Goal: Task Accomplishment & Management: Manage account settings

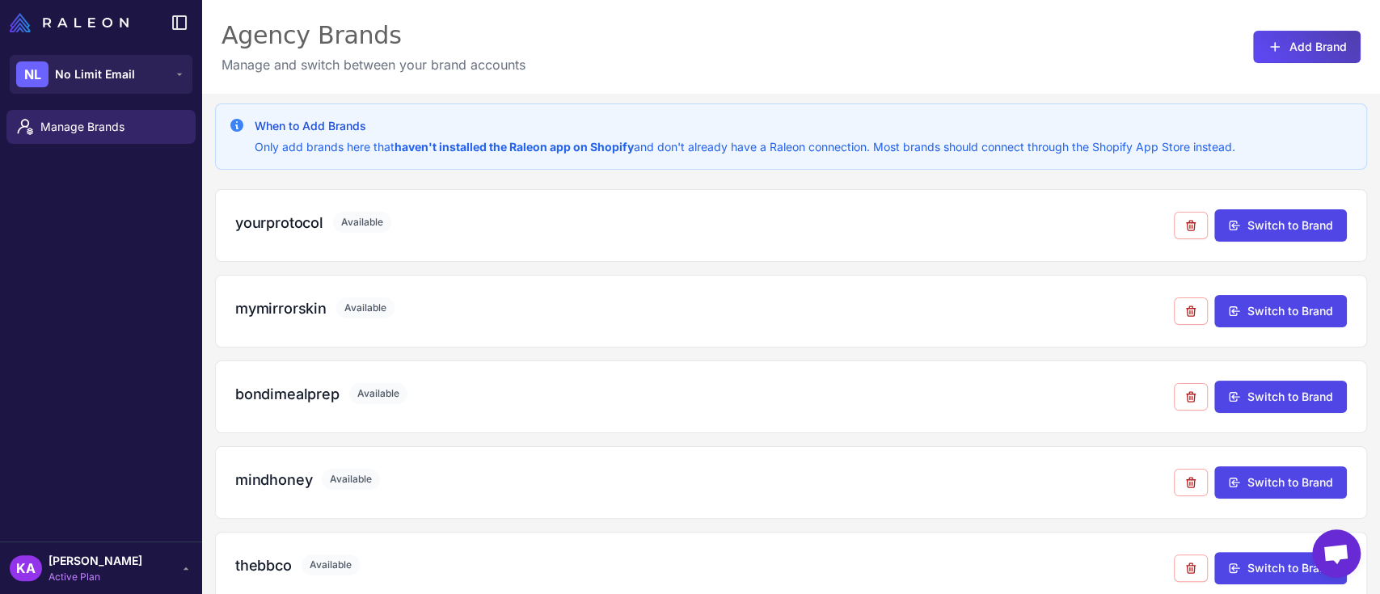
scroll to position [369, 0]
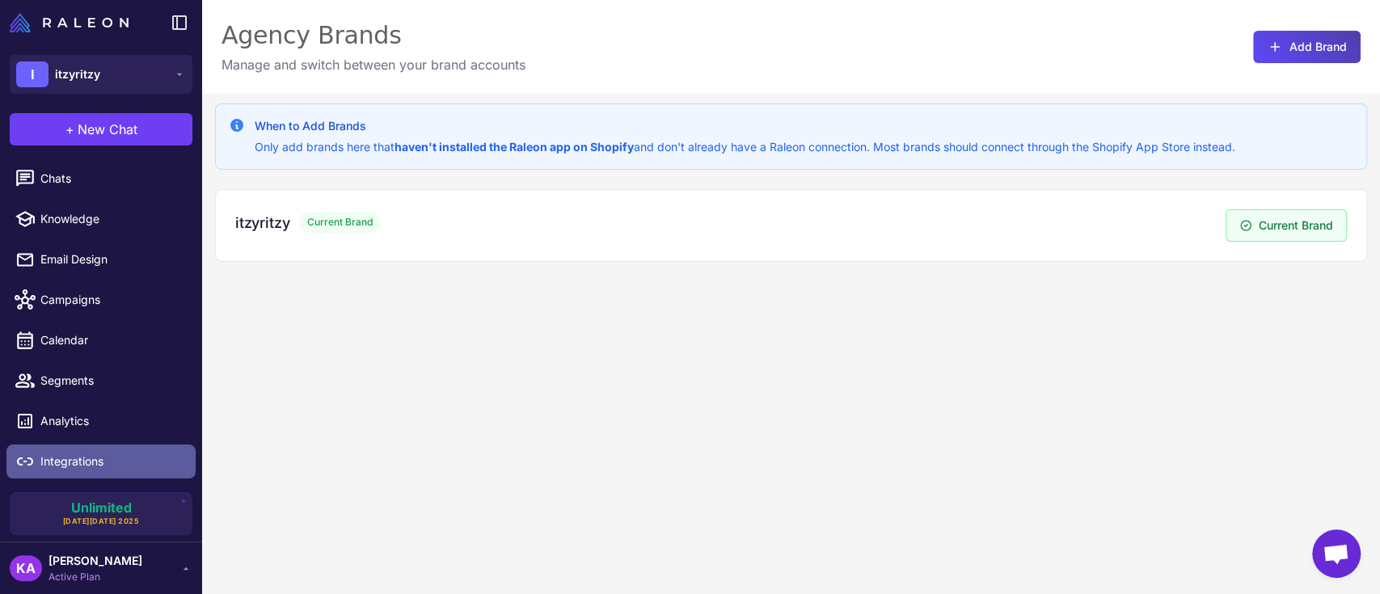
click at [82, 446] on link "Integrations" at bounding box center [100, 462] width 189 height 34
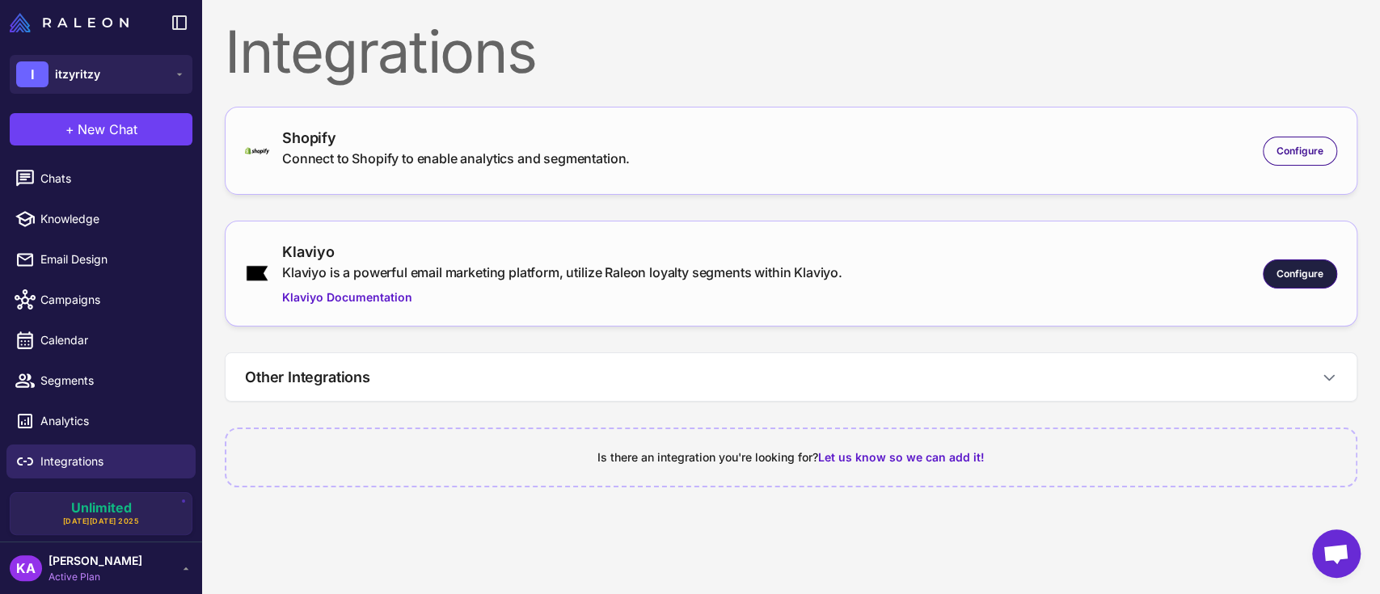
click at [1284, 272] on span "Configure" at bounding box center [1299, 274] width 47 height 15
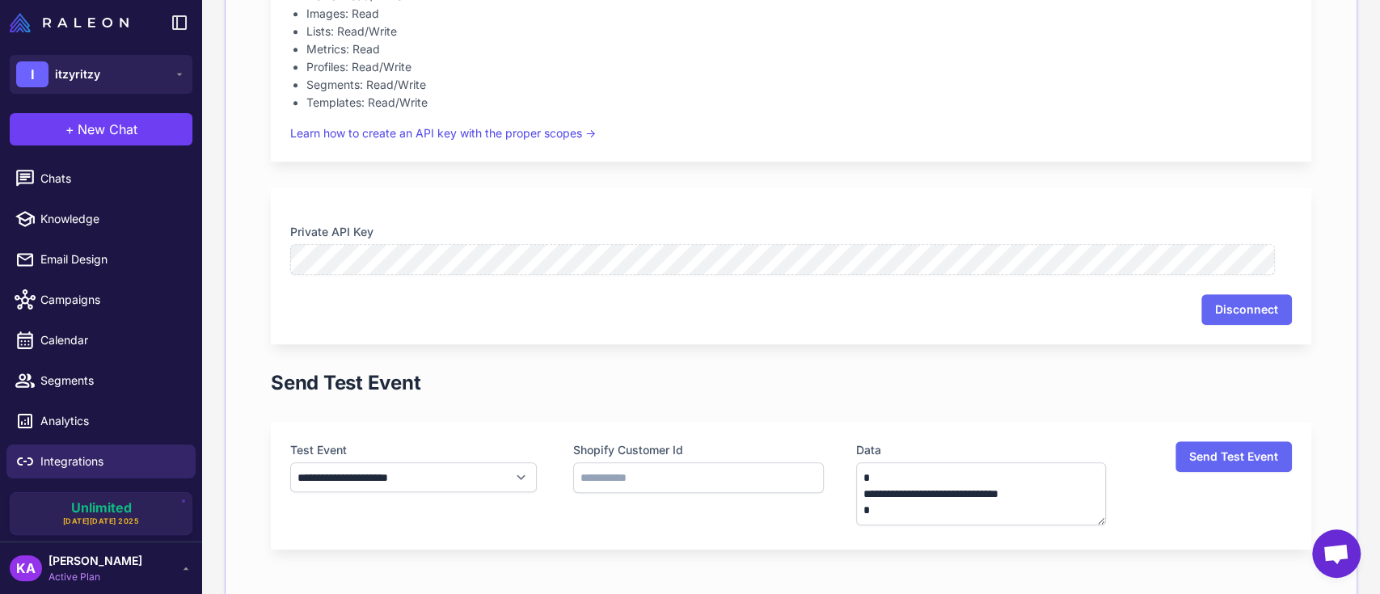
scroll to position [757, 0]
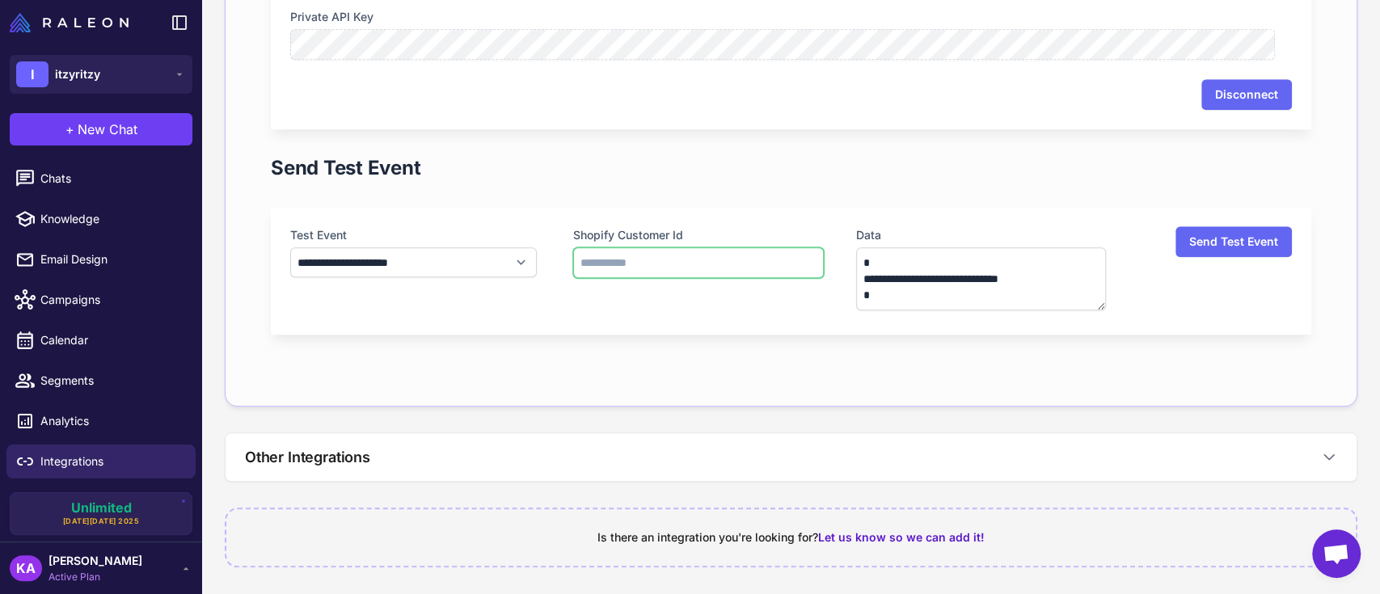
click at [662, 259] on input "text" at bounding box center [698, 262] width 251 height 31
click at [504, 306] on div "**********" at bounding box center [415, 270] width 251 height 89
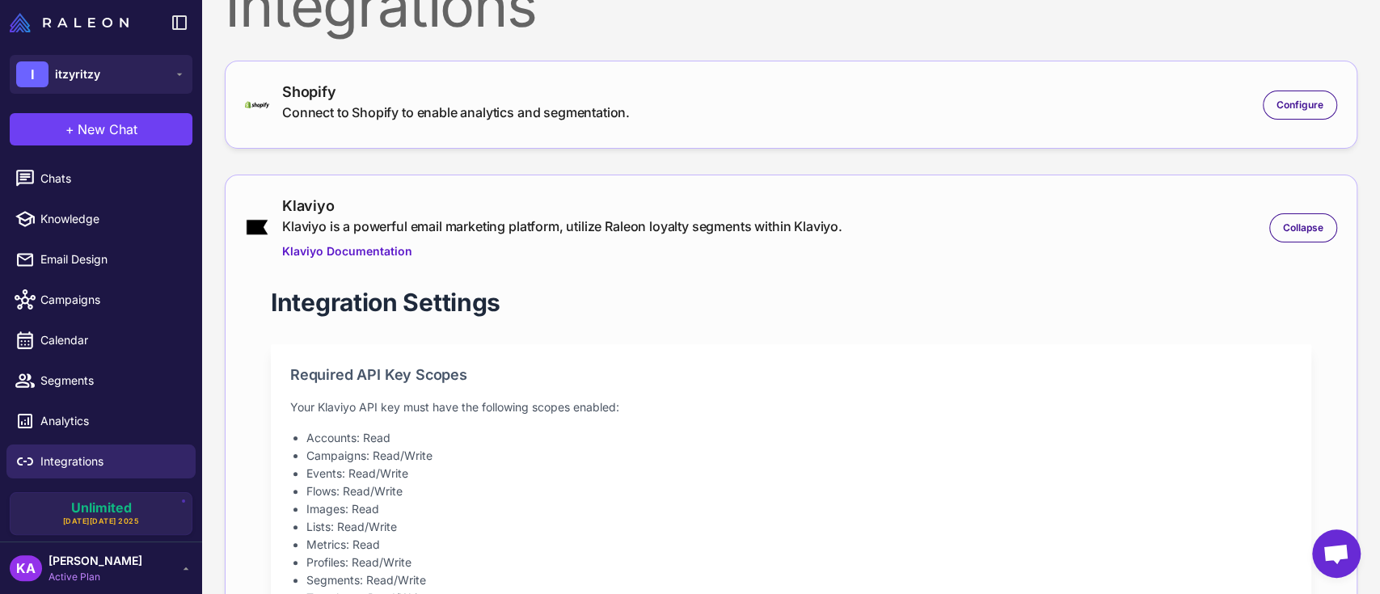
scroll to position [0, 0]
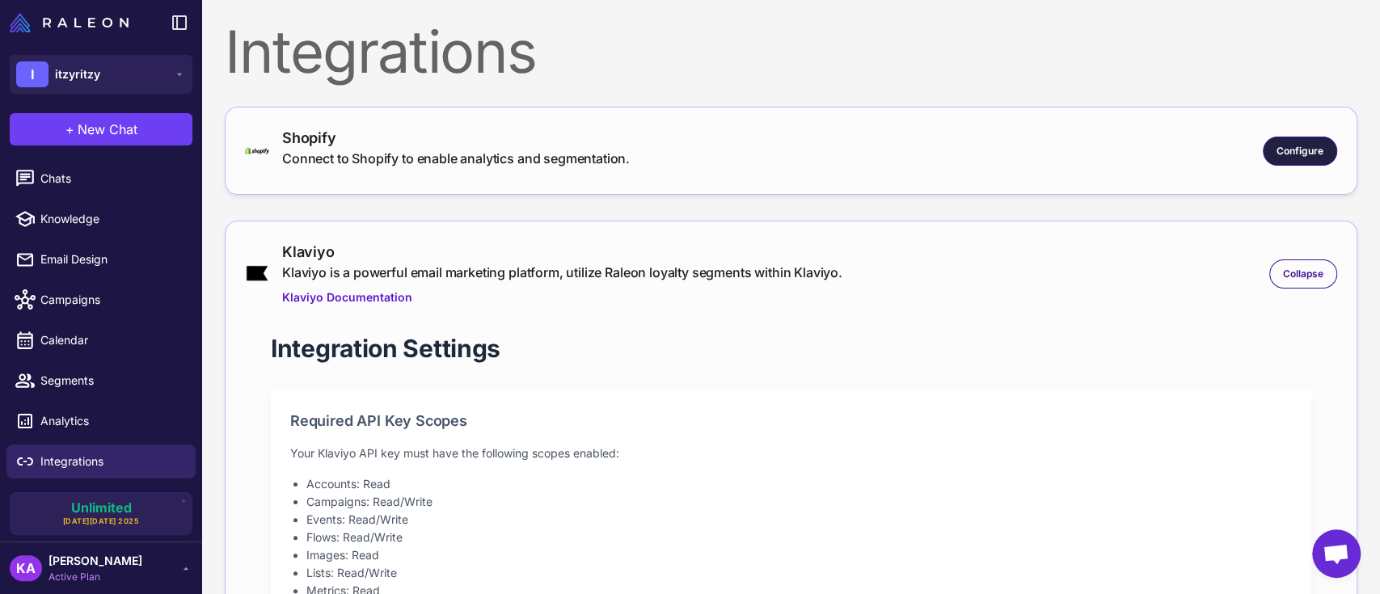
click at [1268, 158] on div "Configure" at bounding box center [1300, 151] width 74 height 29
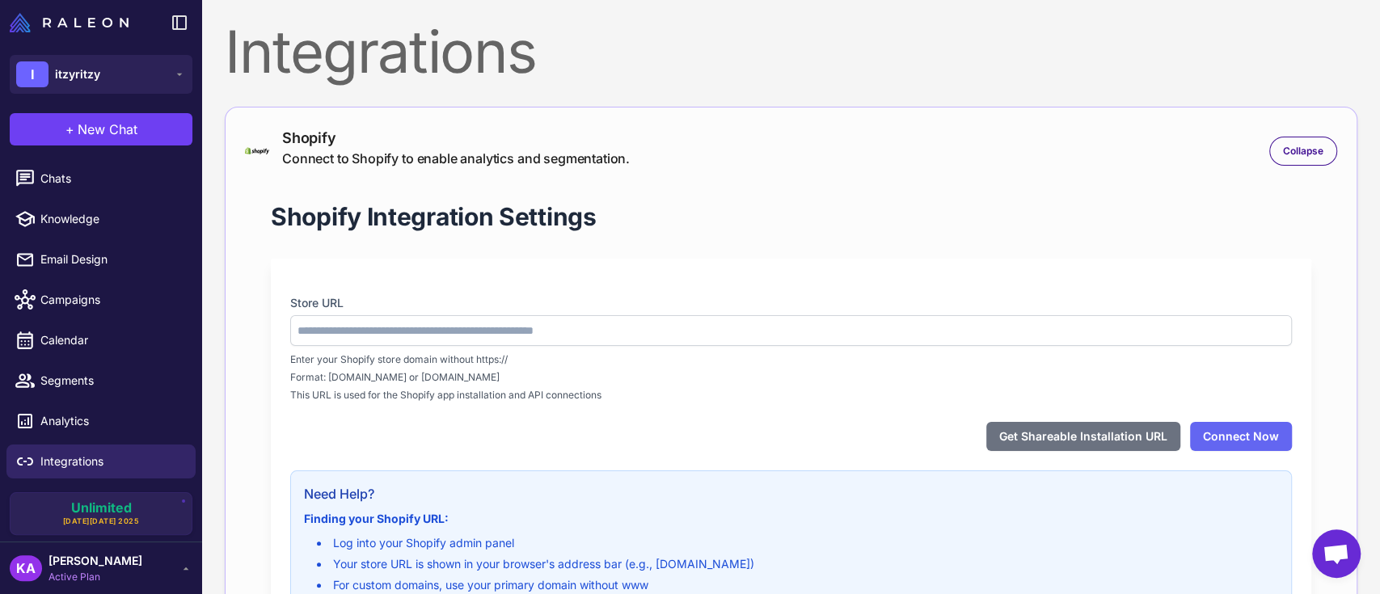
type input "**********"
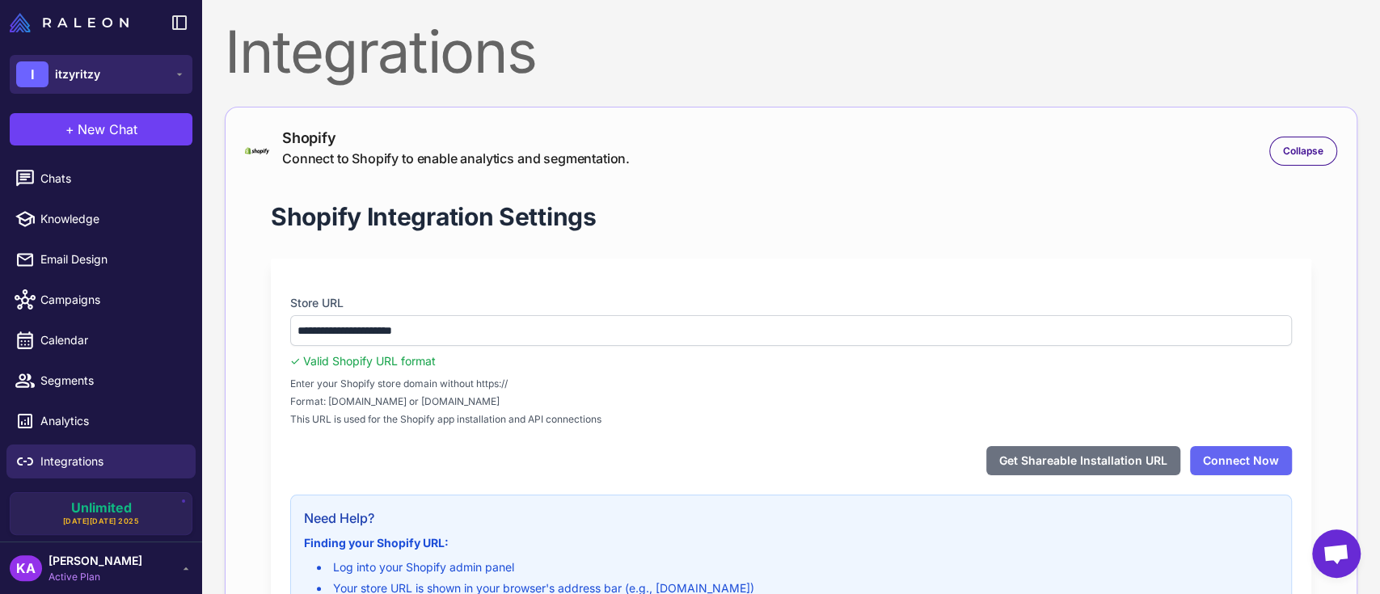
click at [82, 66] on span "itzyritzy" at bounding box center [77, 74] width 45 height 18
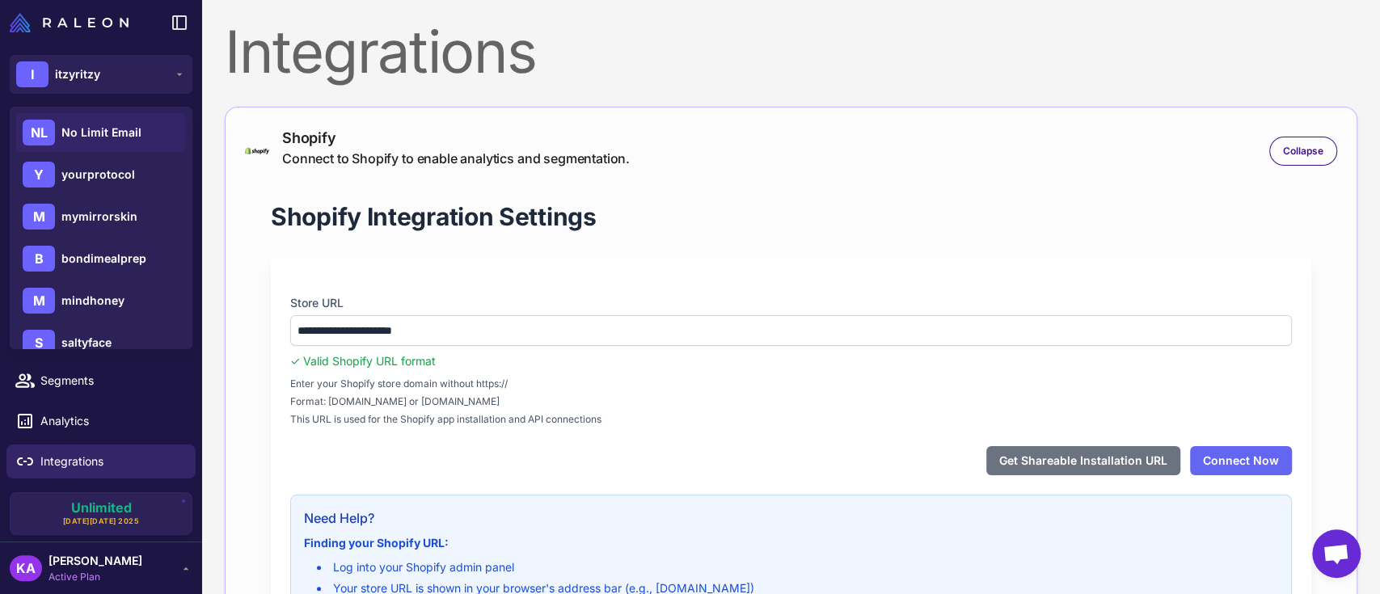
click at [84, 122] on div "NL No Limit Email" at bounding box center [101, 132] width 170 height 39
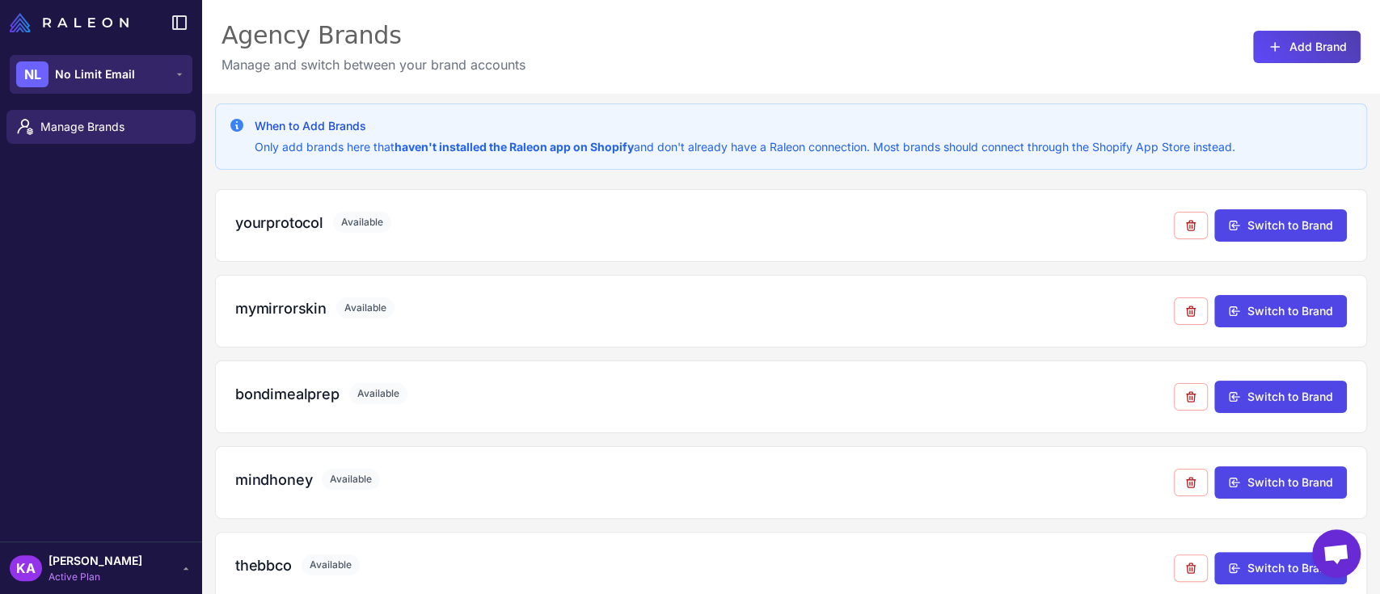
click at [104, 74] on span "No Limit Email" at bounding box center [95, 74] width 80 height 18
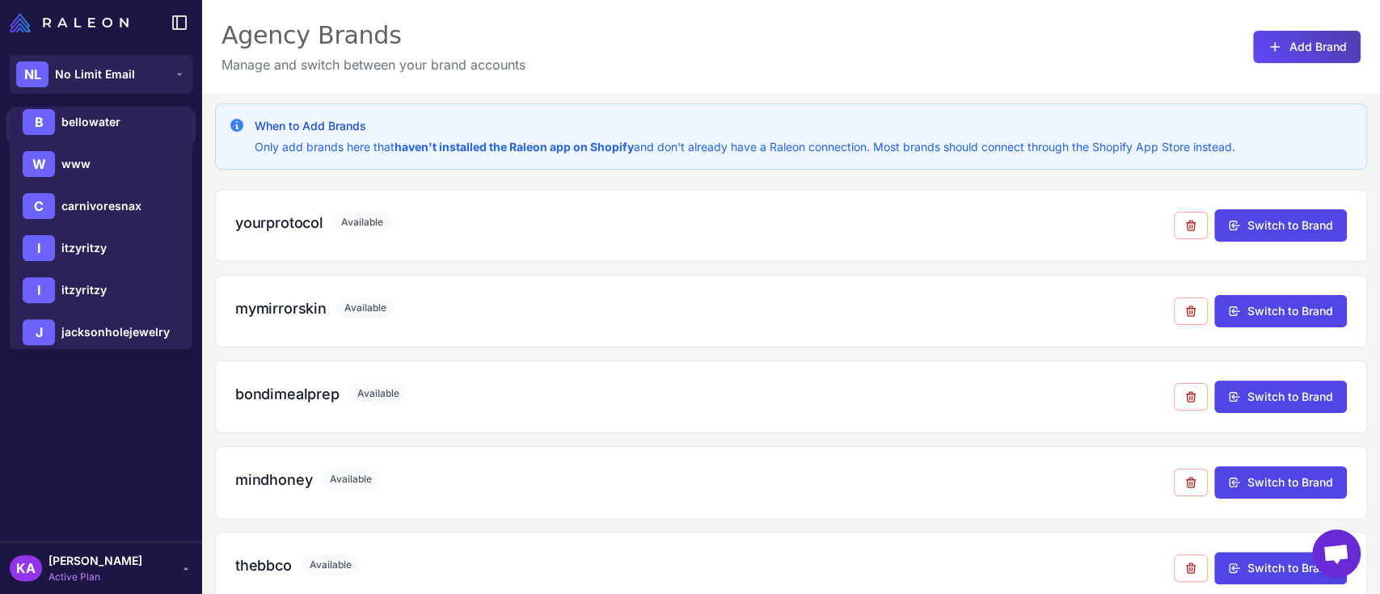
scroll to position [358, 0]
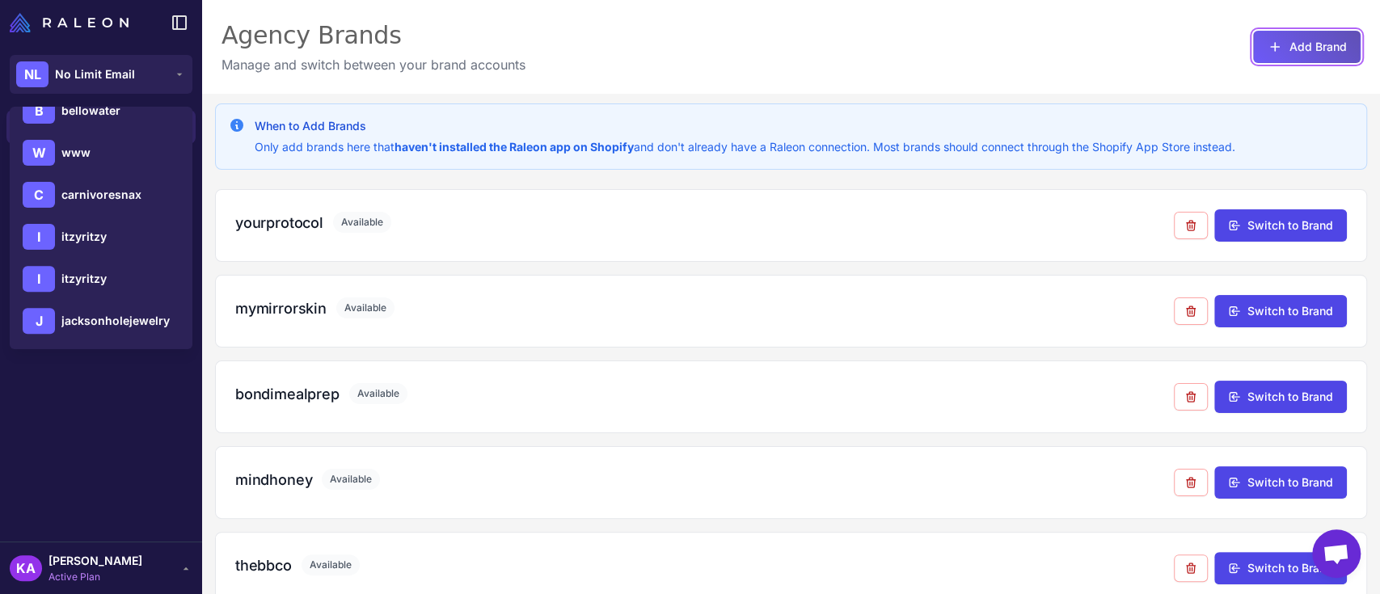
click at [1293, 61] on button "Add Brand" at bounding box center [1307, 47] width 108 height 32
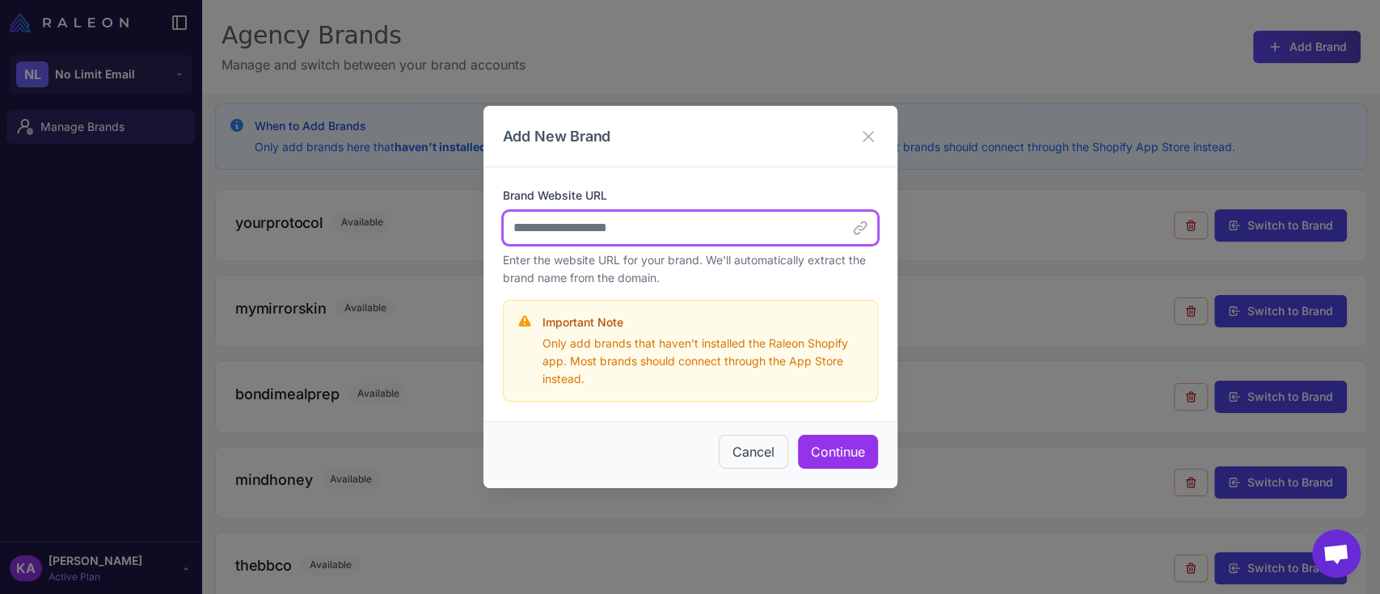
click at [736, 228] on input "Brand Website URL" at bounding box center [690, 228] width 375 height 34
click at [715, 230] on input "Brand Website URL" at bounding box center [690, 228] width 375 height 34
paste input "**********"
type input "**********"
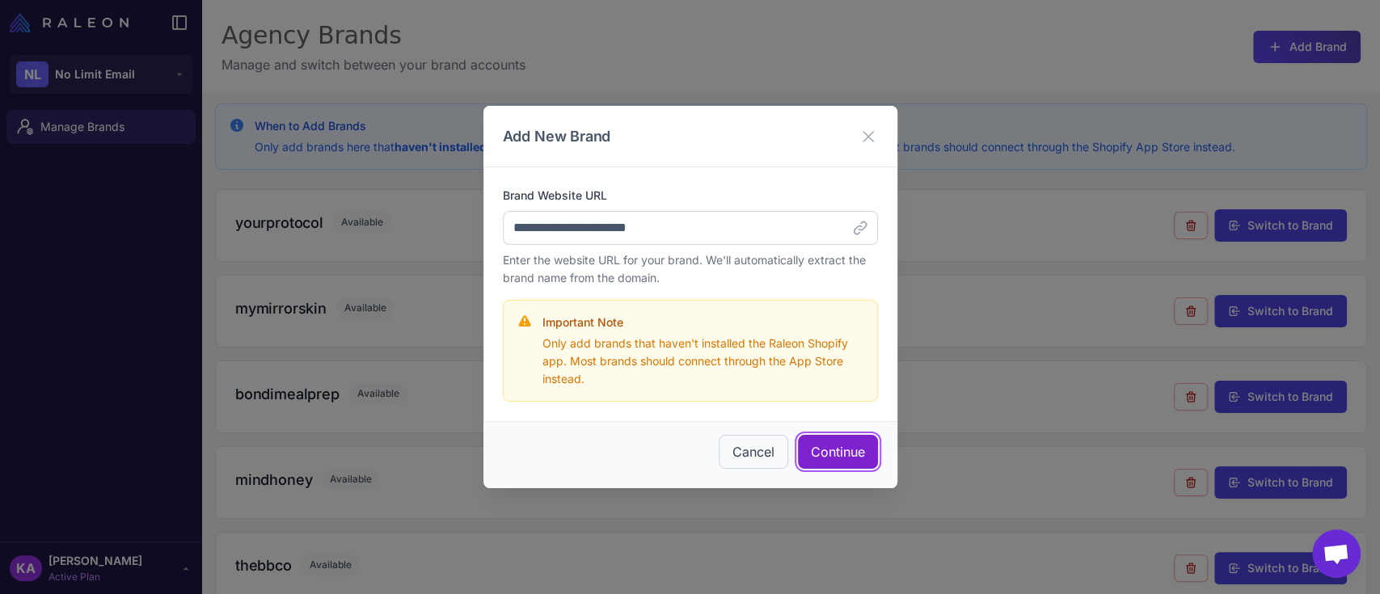
click at [834, 447] on button "Continue" at bounding box center [838, 452] width 80 height 34
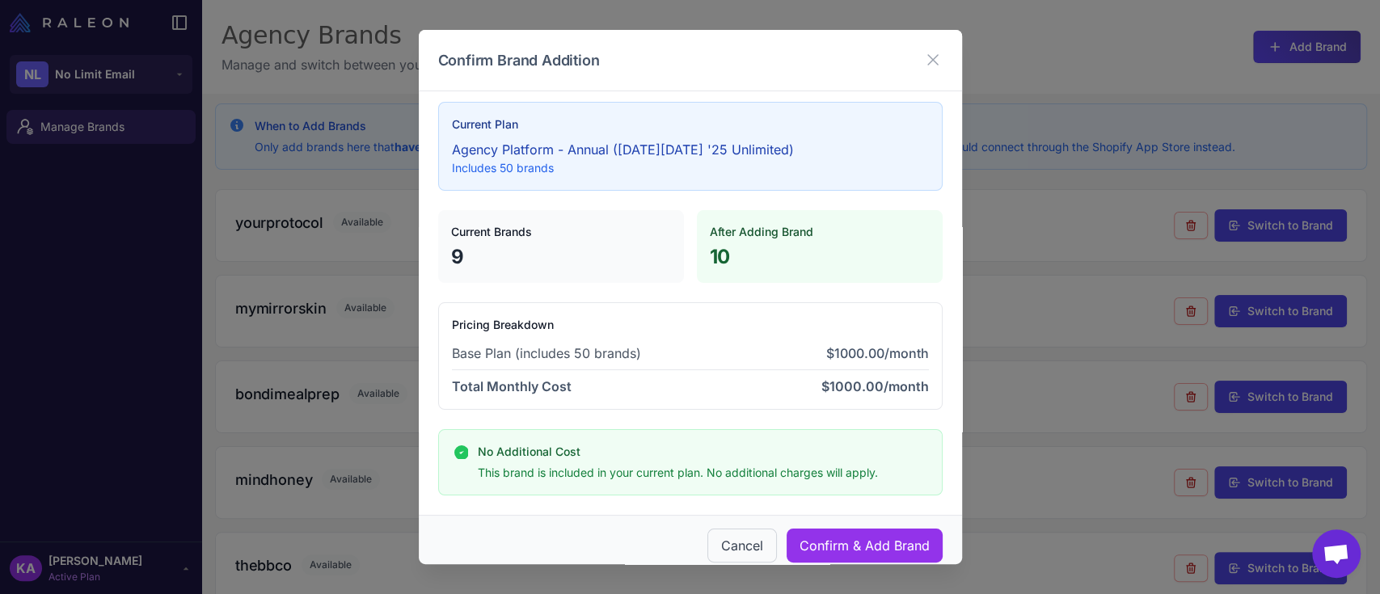
scroll to position [25, 0]
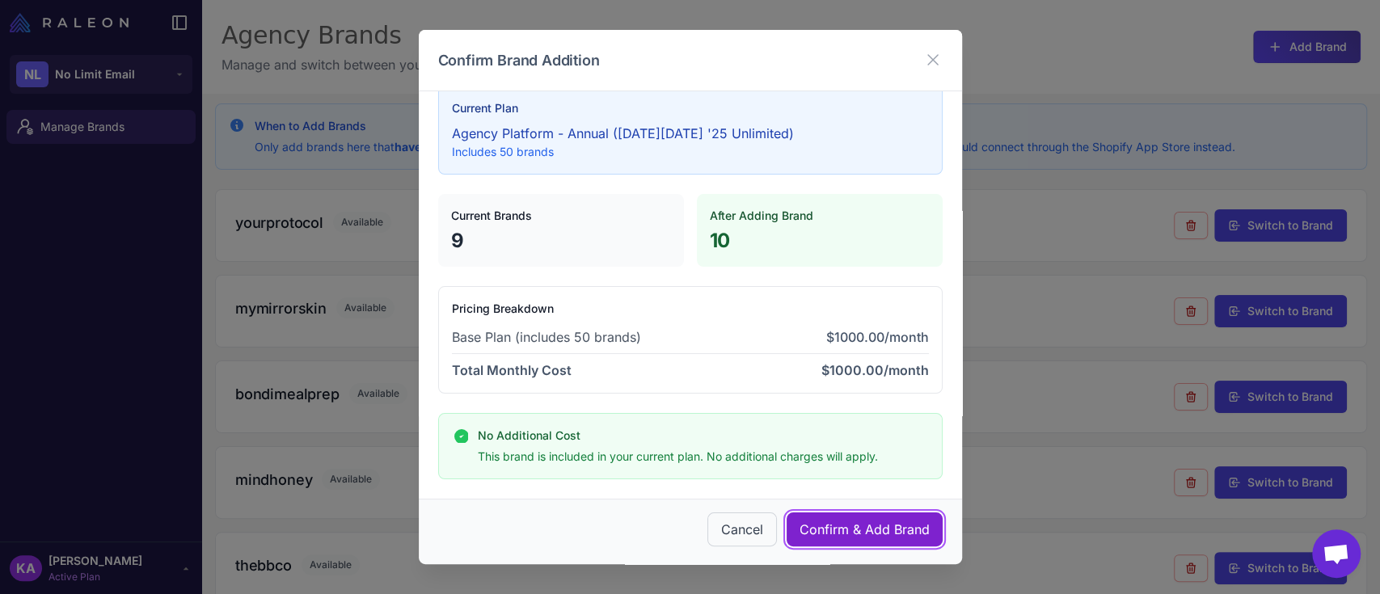
click at [821, 525] on button "Confirm & Add Brand" at bounding box center [865, 530] width 156 height 34
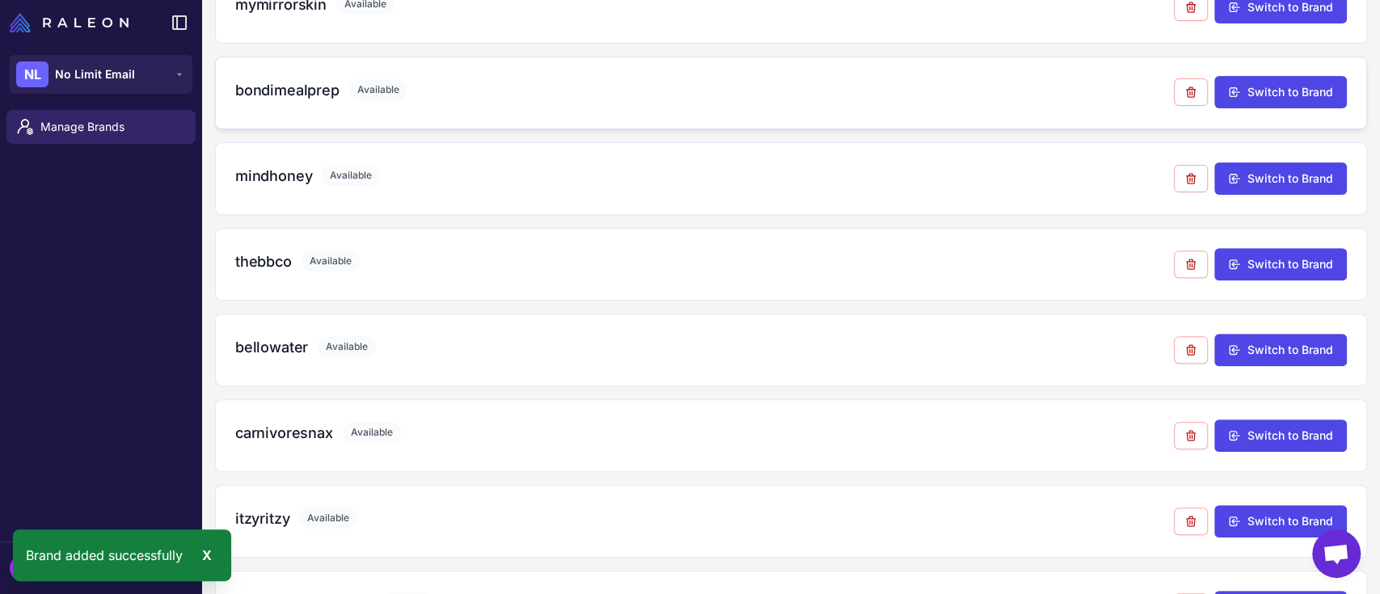
scroll to position [454, 0]
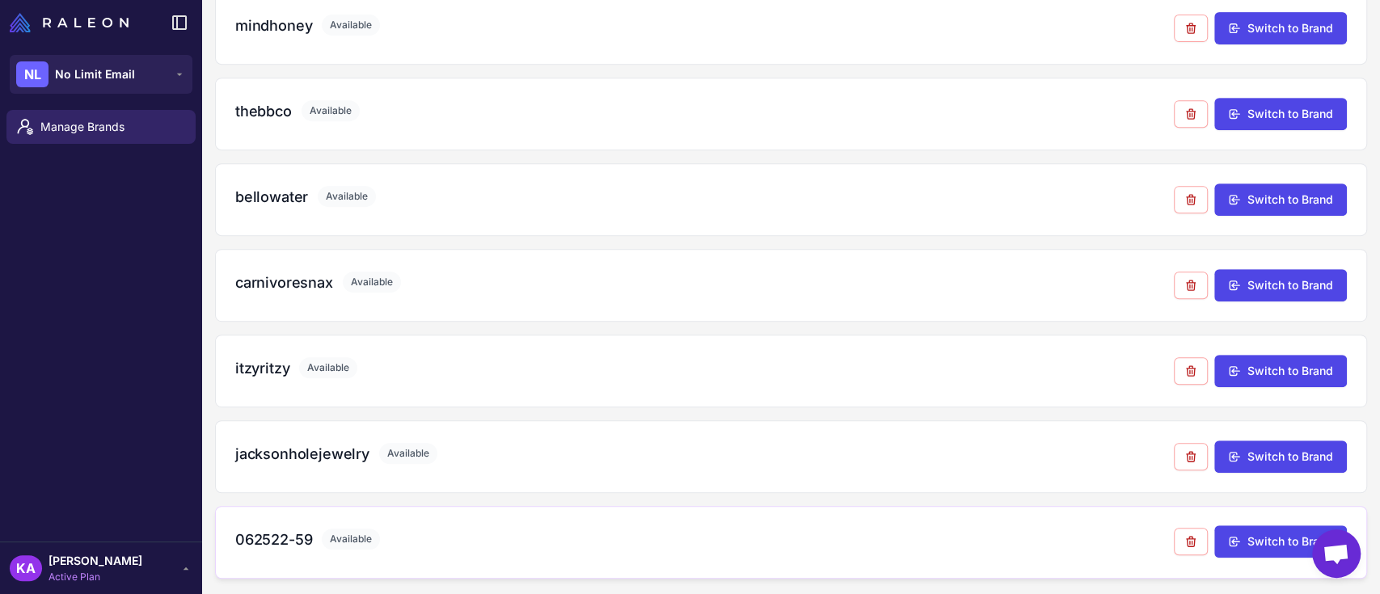
click at [854, 531] on div "062522-59 Available" at bounding box center [704, 540] width 939 height 22
click at [1283, 532] on button "Switch to Brand" at bounding box center [1280, 541] width 133 height 32
